Goal: Transaction & Acquisition: Purchase product/service

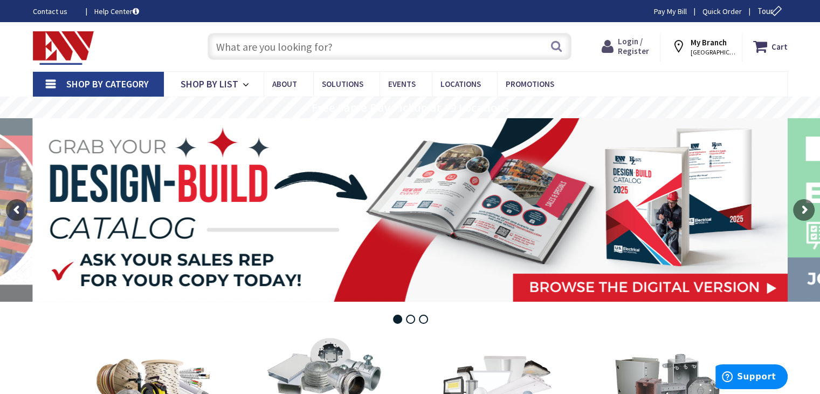
click at [640, 44] on span "Login / Register" at bounding box center [633, 46] width 31 height 20
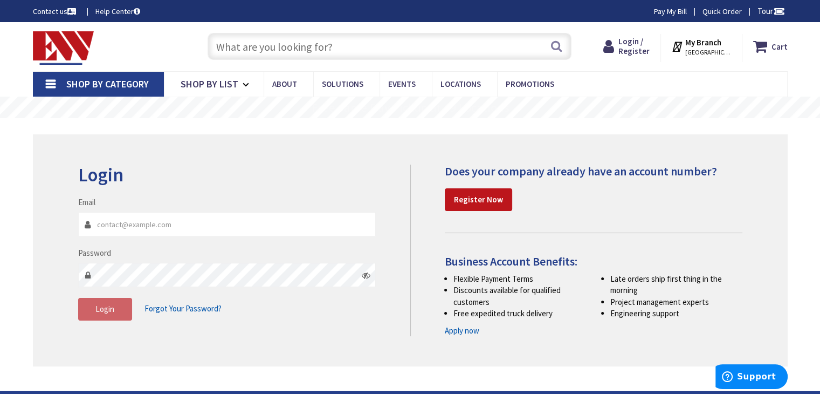
click at [120, 230] on input "Email" at bounding box center [227, 224] width 298 height 24
type input "[EMAIL_ADDRESS][DOMAIN_NAME]"
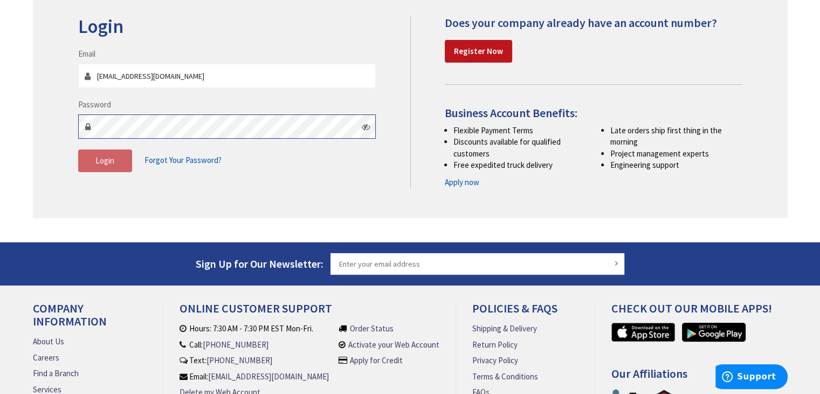
scroll to position [162, 0]
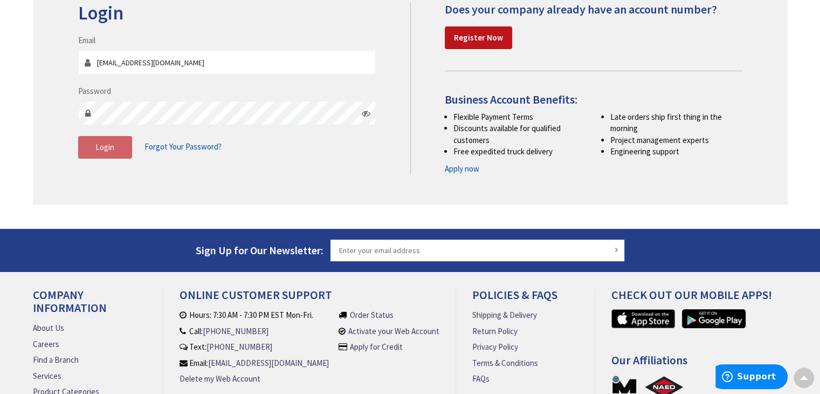
drag, startPoint x: 37, startPoint y: 102, endPoint x: 89, endPoint y: 111, distance: 53.5
click at [37, 102] on div "Login Invalid login or password Email adeptula@ibcbms.com Password Login Forgot…" at bounding box center [410, 89] width 755 height 232
click at [113, 147] on span "Login" at bounding box center [104, 147] width 19 height 10
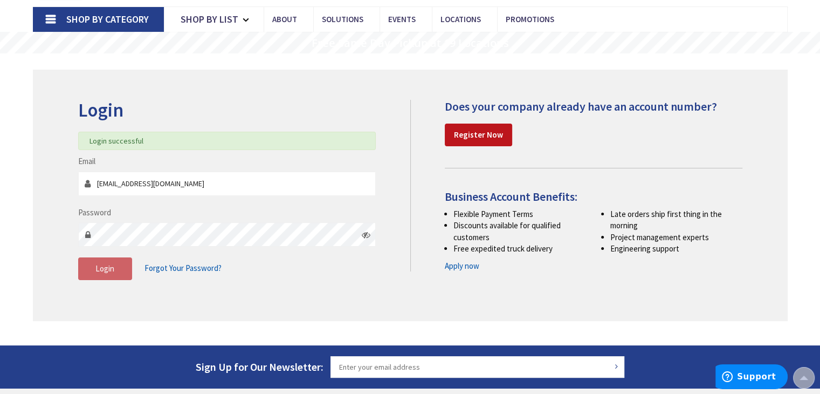
scroll to position [0, 0]
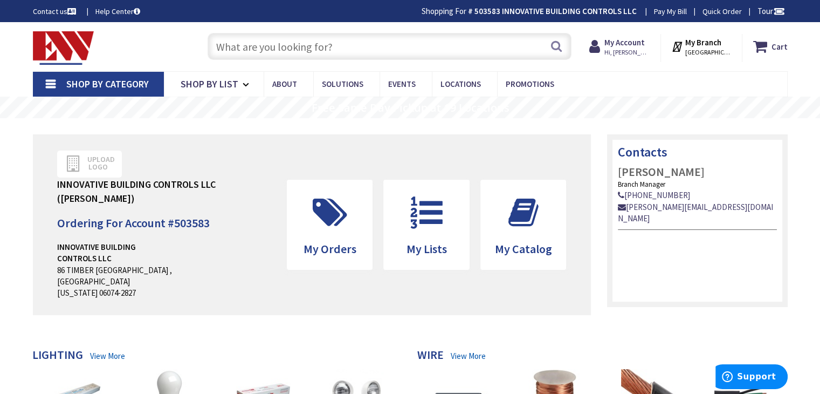
click at [118, 82] on span "Shop By Category" at bounding box center [107, 84] width 82 height 12
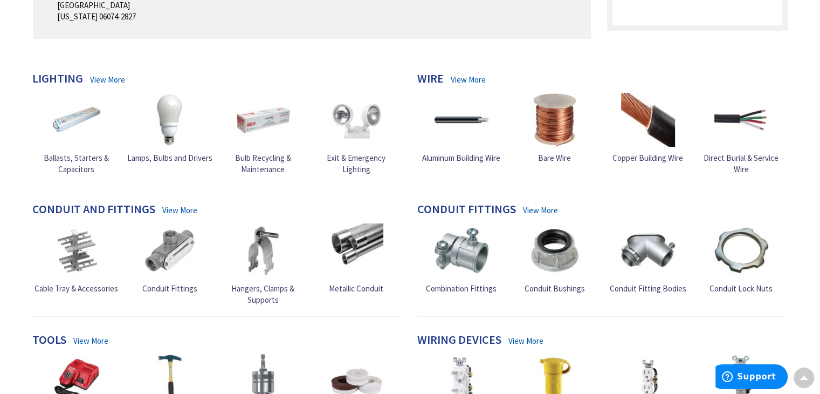
scroll to position [162, 0]
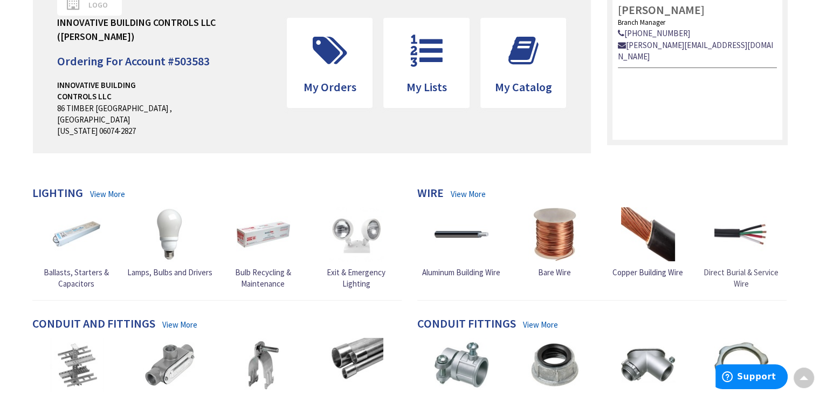
click at [748, 238] on img at bounding box center [741, 234] width 54 height 54
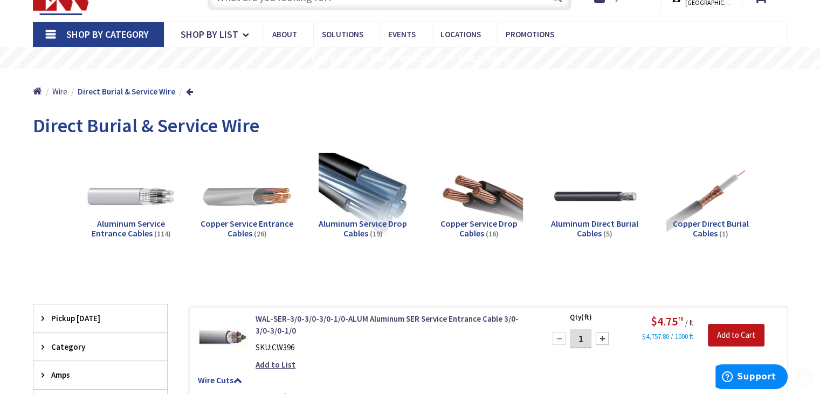
scroll to position [108, 0]
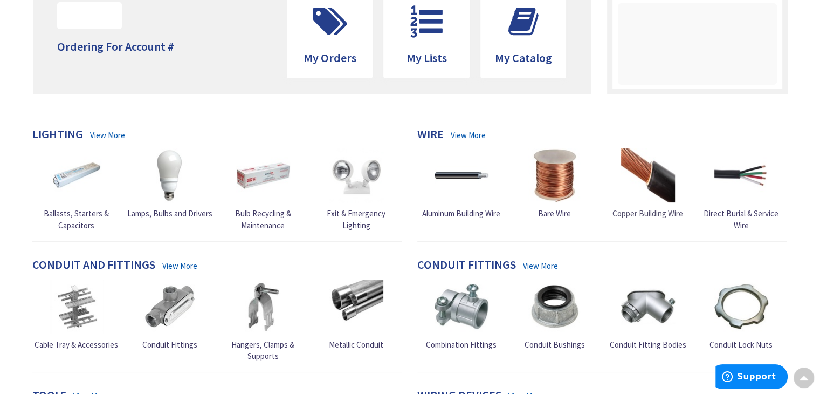
click at [643, 169] on img at bounding box center [648, 175] width 54 height 54
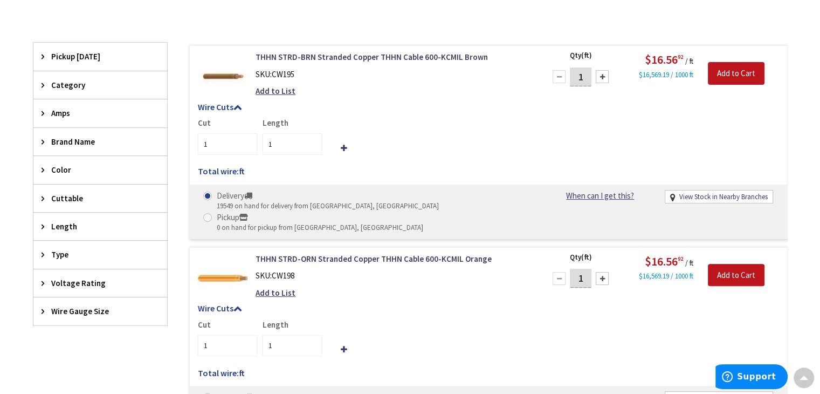
scroll to position [270, 0]
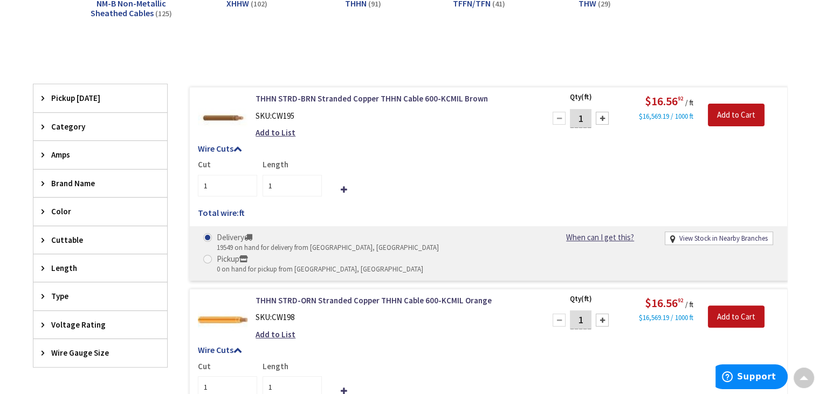
click at [40, 126] on div "Category" at bounding box center [100, 126] width 134 height 27
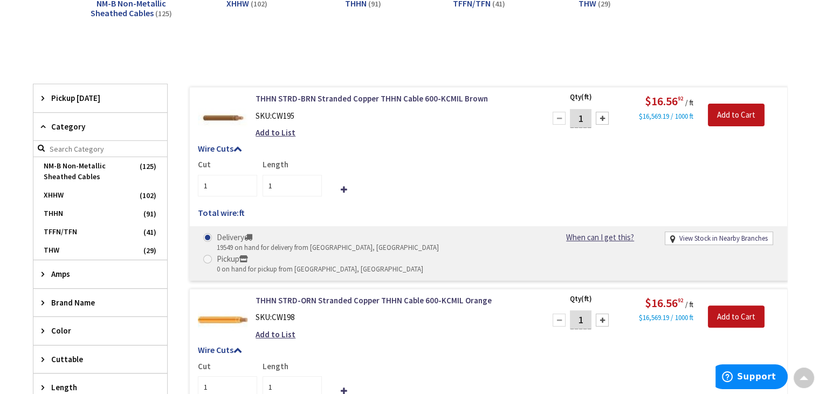
click at [44, 146] on input "search" at bounding box center [100, 149] width 134 height 16
click at [42, 126] on icon at bounding box center [46, 126] width 8 height 8
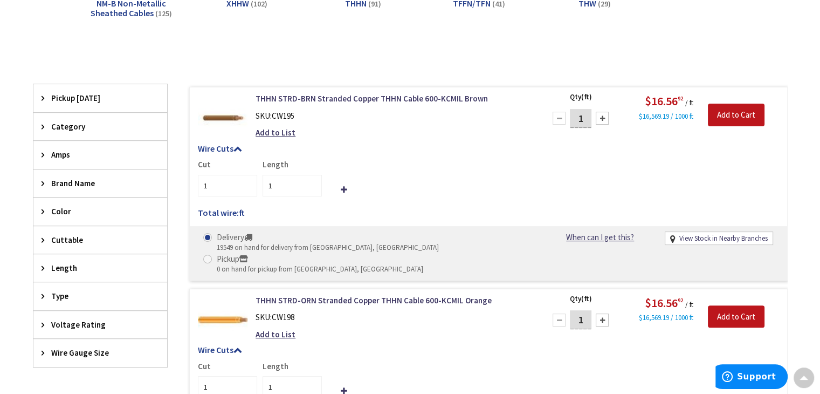
click at [44, 288] on div "Type" at bounding box center [100, 295] width 134 height 27
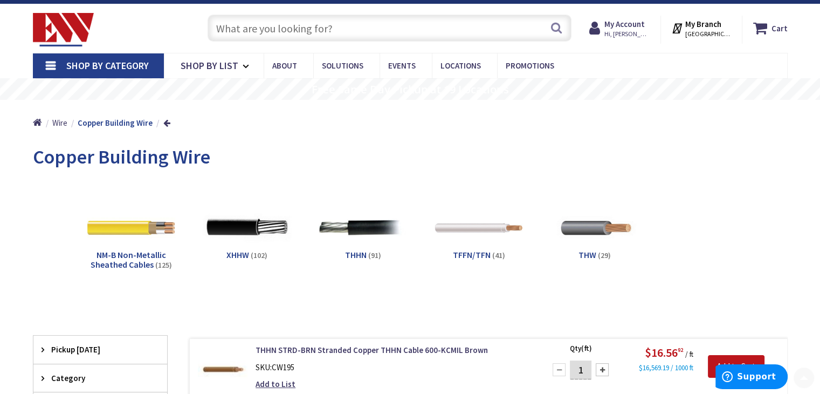
scroll to position [0, 0]
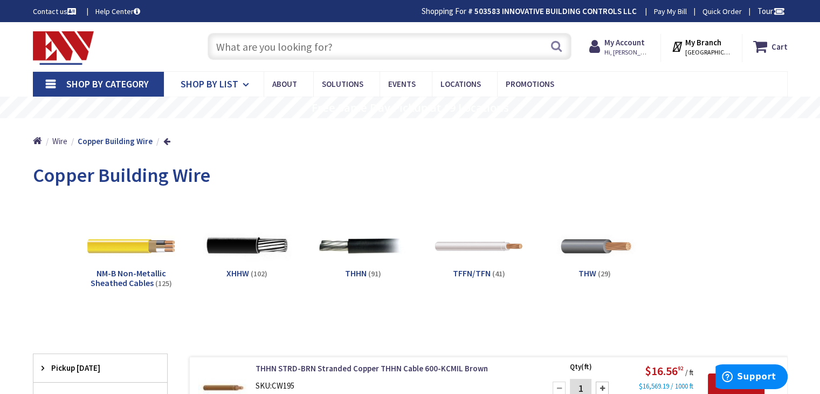
click at [224, 80] on span "Shop By List" at bounding box center [210, 84] width 58 height 12
click at [231, 80] on span "Shop By List" at bounding box center [210, 84] width 58 height 12
click at [49, 82] on link "Shop By Category" at bounding box center [98, 84] width 131 height 25
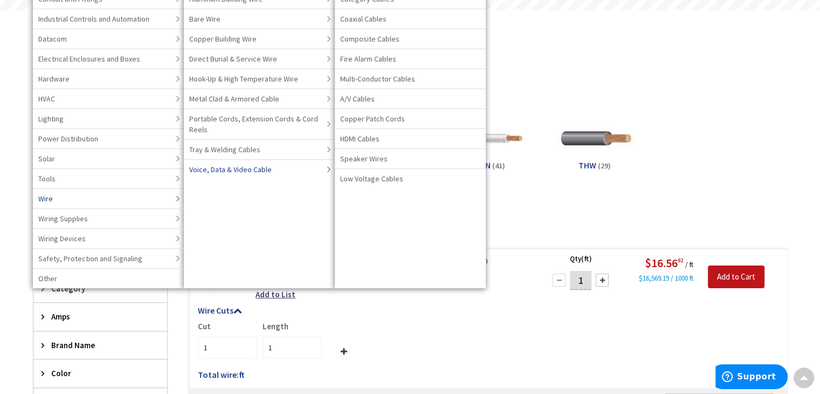
scroll to position [54, 0]
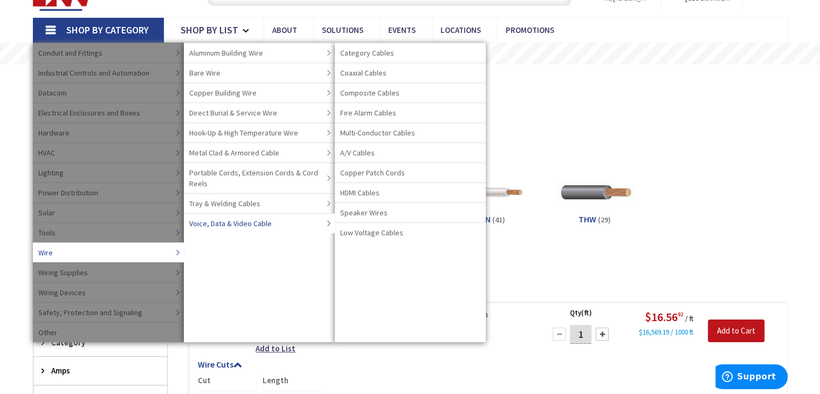
click at [248, 220] on span "Voice, Data & Video Cable" at bounding box center [230, 223] width 82 height 11
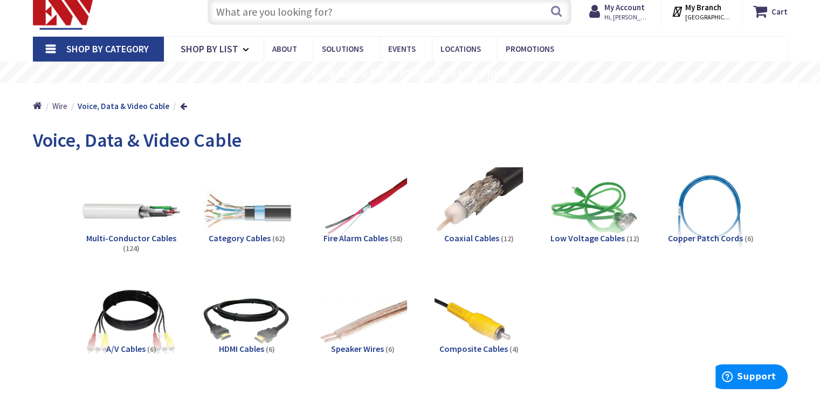
scroll to position [54, 0]
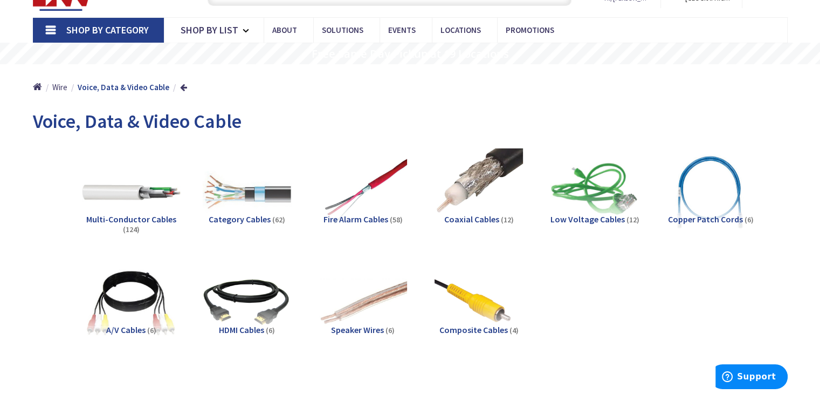
click at [141, 195] on img at bounding box center [131, 192] width 98 height 98
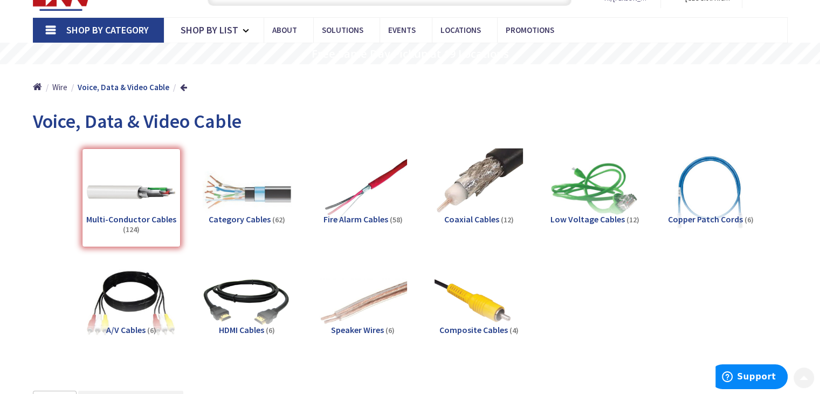
scroll to position [444, 0]
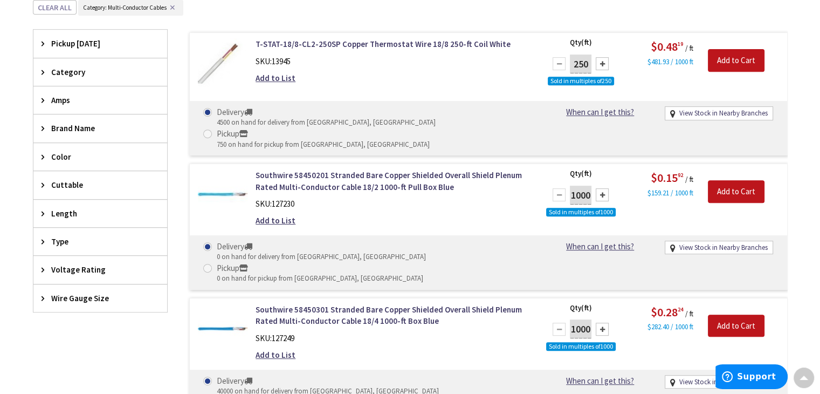
click at [43, 131] on icon at bounding box center [46, 128] width 8 height 8
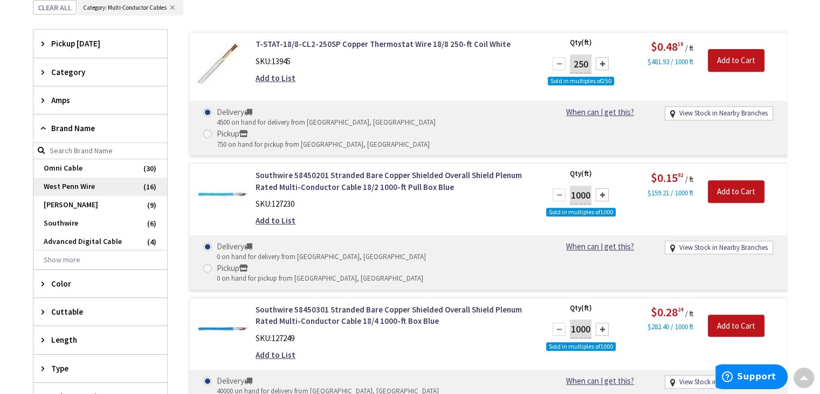
scroll to position [498, 0]
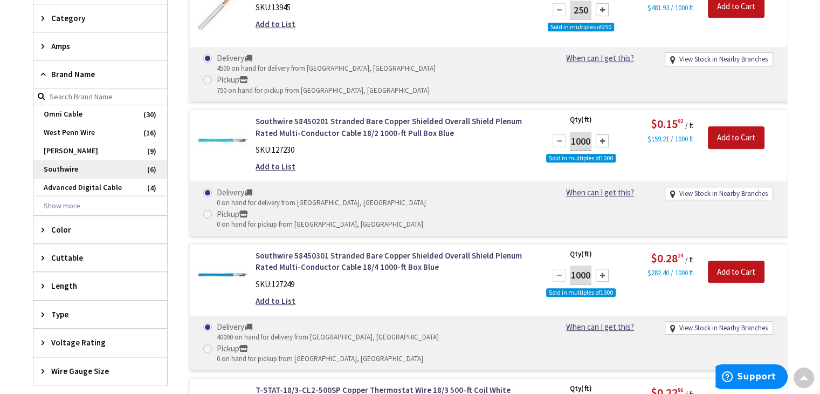
click at [65, 170] on span "Southwire" at bounding box center [100, 169] width 134 height 18
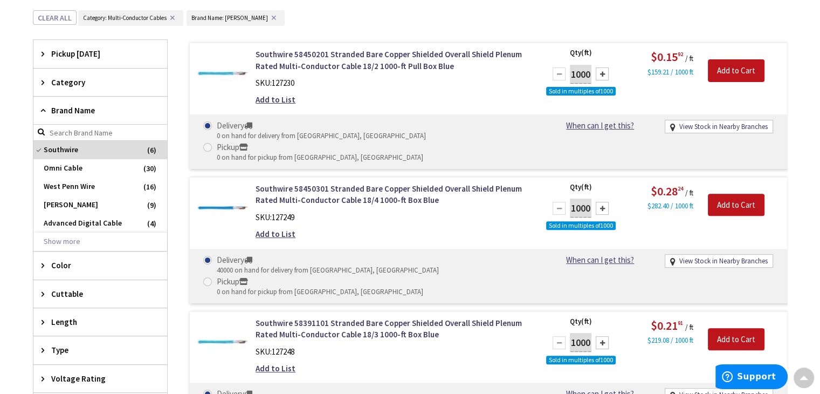
scroll to position [226, 0]
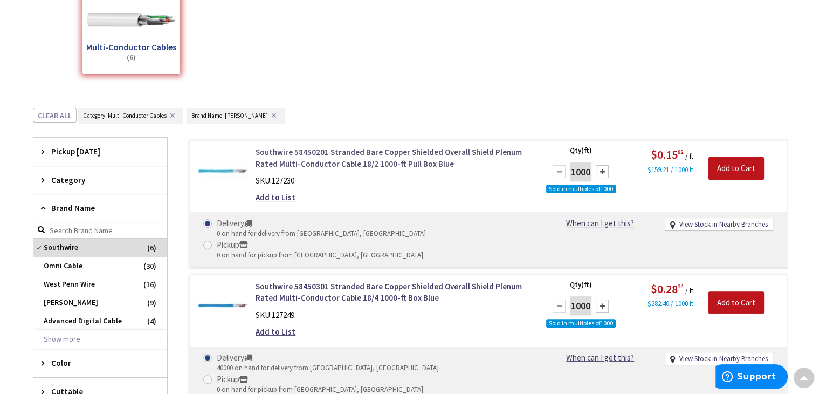
click at [355, 149] on link "Southwire 58450201 Stranded Bare Copper Shielded Overall Shield Plenum Rated Mu…" at bounding box center [393, 157] width 274 height 23
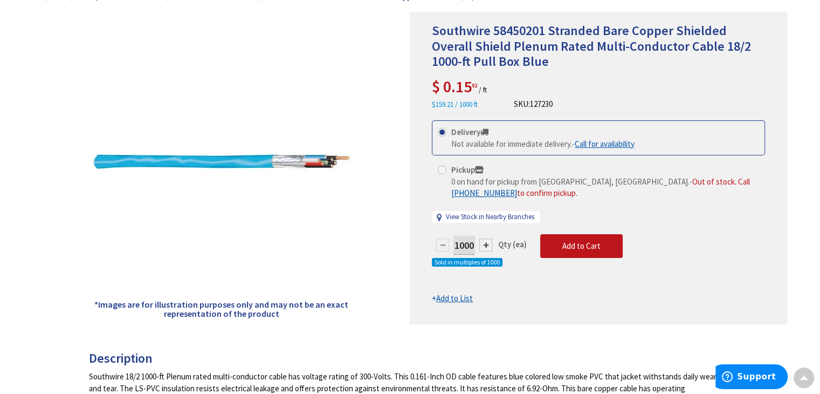
scroll to position [54, 0]
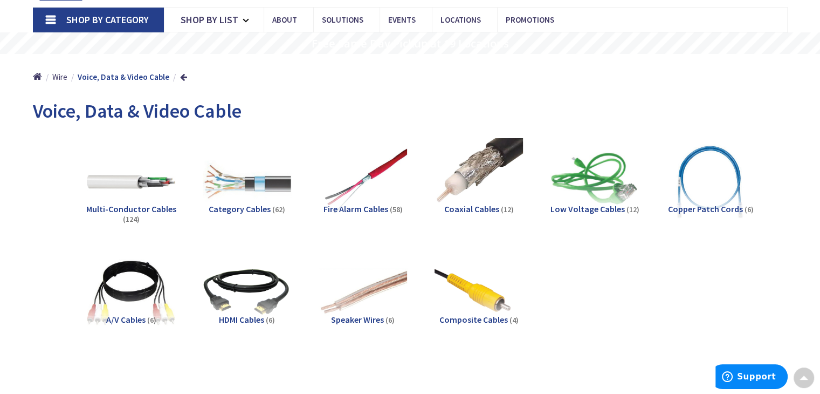
scroll to position [35, 0]
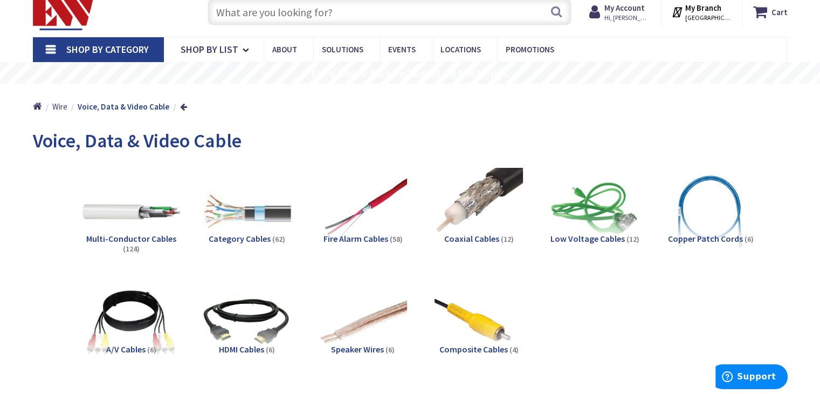
click at [162, 209] on img at bounding box center [131, 211] width 98 height 98
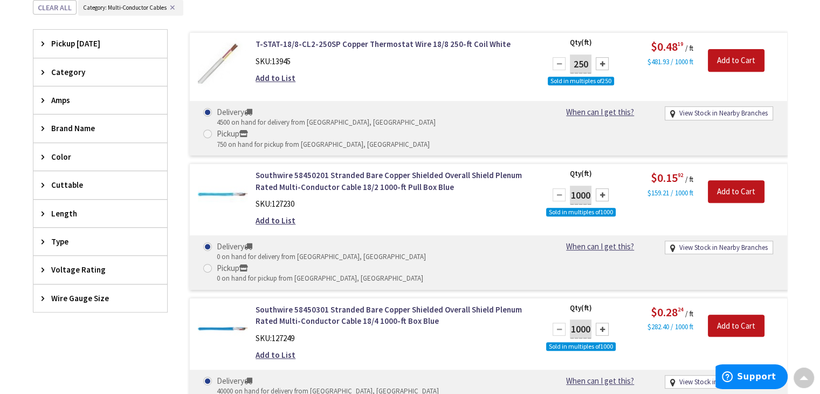
click at [43, 127] on icon at bounding box center [46, 128] width 8 height 8
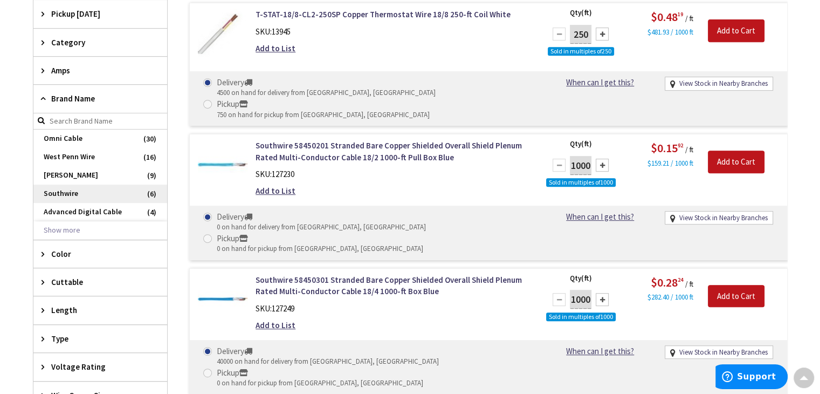
scroll to position [498, 0]
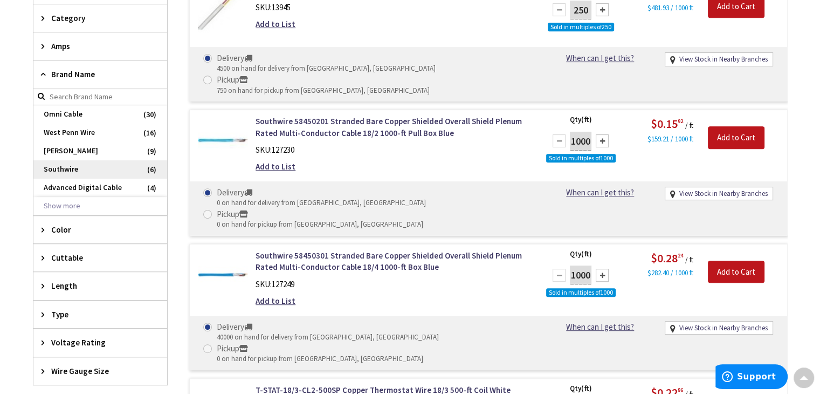
click at [94, 175] on span "Southwire" at bounding box center [100, 169] width 134 height 18
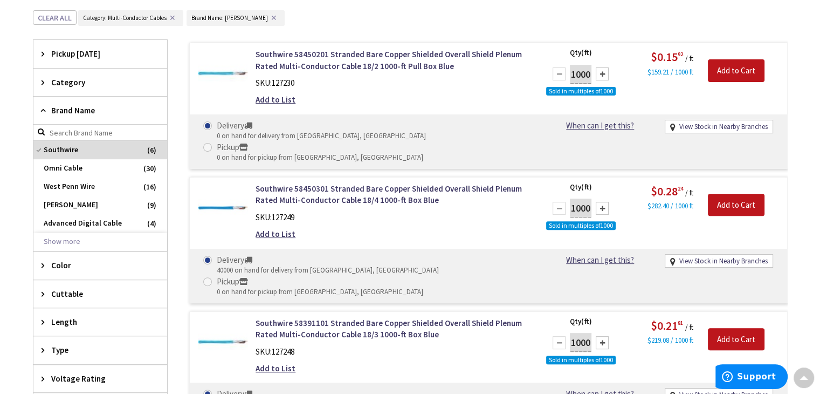
scroll to position [431, 0]
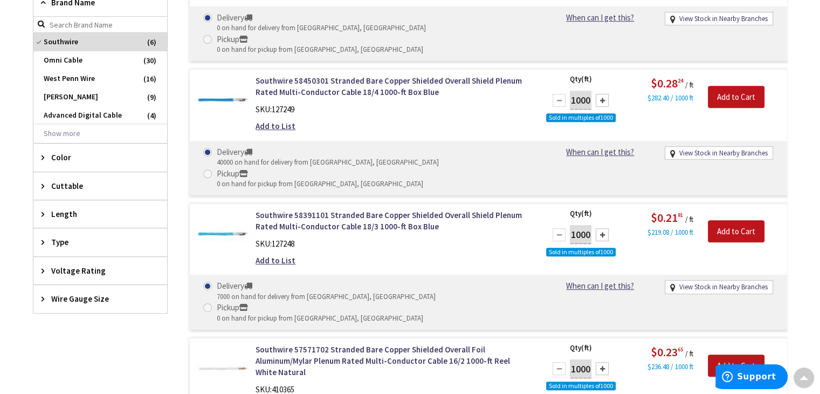
click at [73, 293] on span "Wire Gauge Size" at bounding box center [95, 298] width 88 height 11
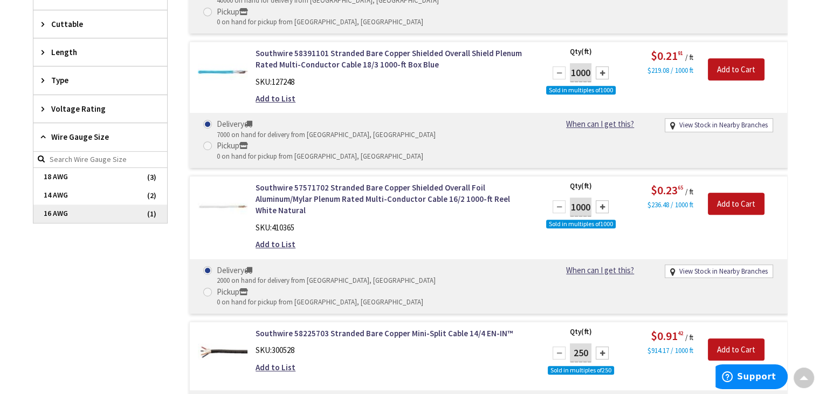
scroll to position [539, 0]
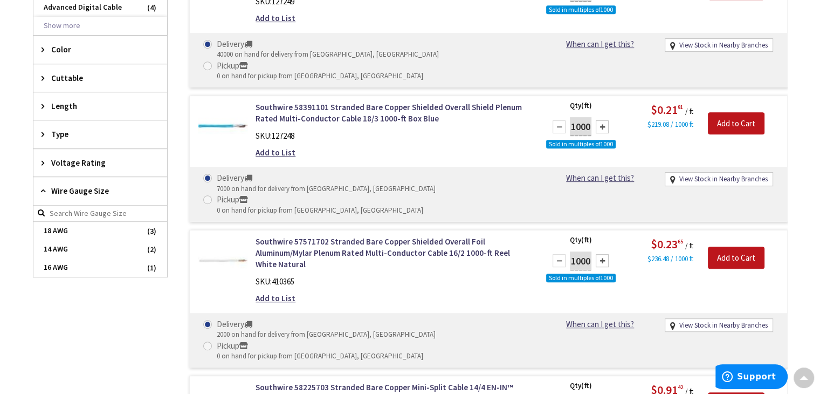
click at [99, 317] on div "Filters 6 items Pickup [DATE] [GEOGRAPHIC_DATA] (8.86 mi) (2) [GEOGRAPHIC_DATA]…" at bounding box center [100, 230] width 135 height 813
